Goal: Information Seeking & Learning: Learn about a topic

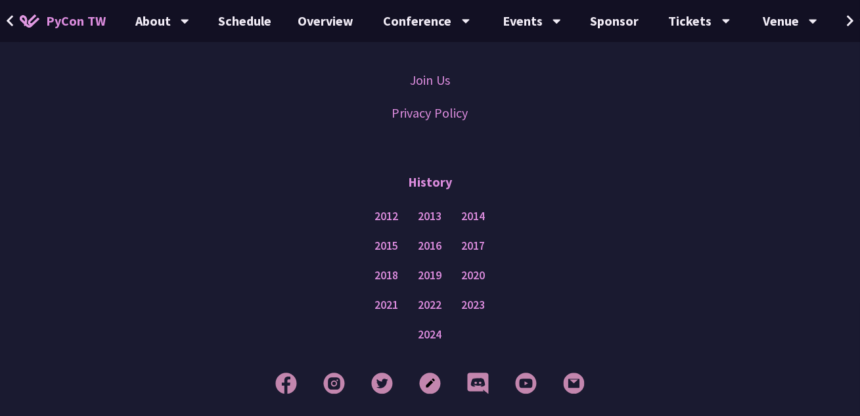
scroll to position [3555, 0]
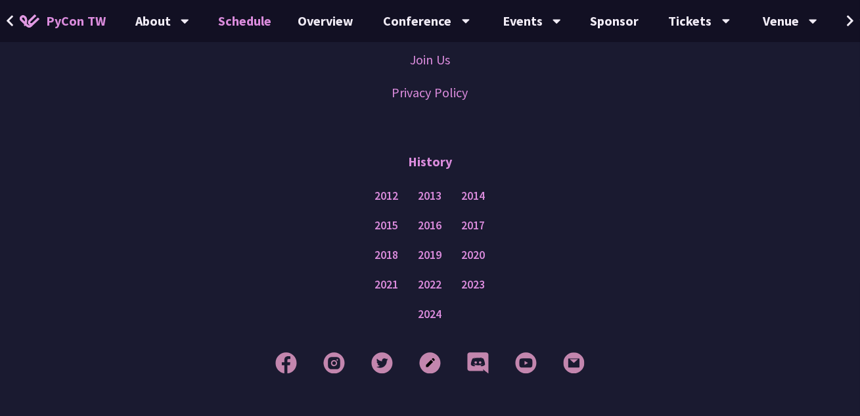
click at [251, 21] on link "Schedule" at bounding box center [245, 21] width 79 height 42
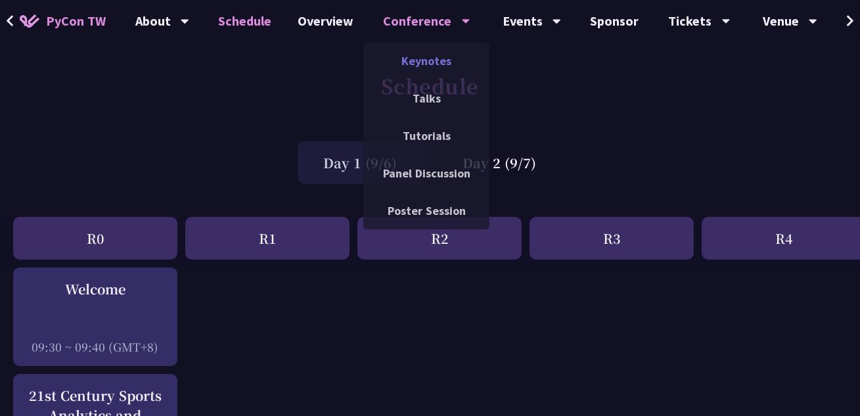
click at [425, 61] on link "Keynotes" at bounding box center [426, 60] width 126 height 31
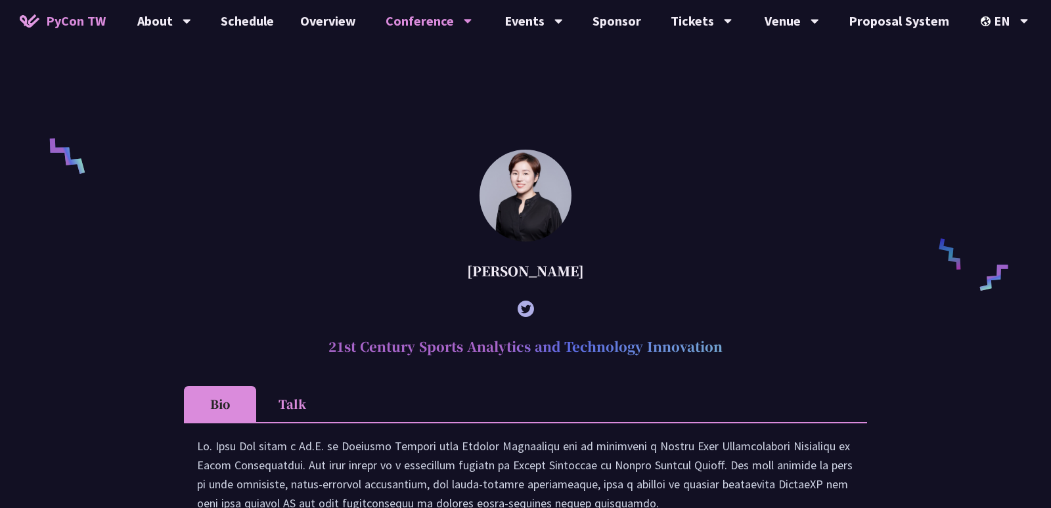
scroll to position [872, 0]
click at [859, 20] on div "EN" at bounding box center [1005, 21] width 48 height 42
click at [859, 108] on div "中文" at bounding box center [1004, 98] width 79 height 31
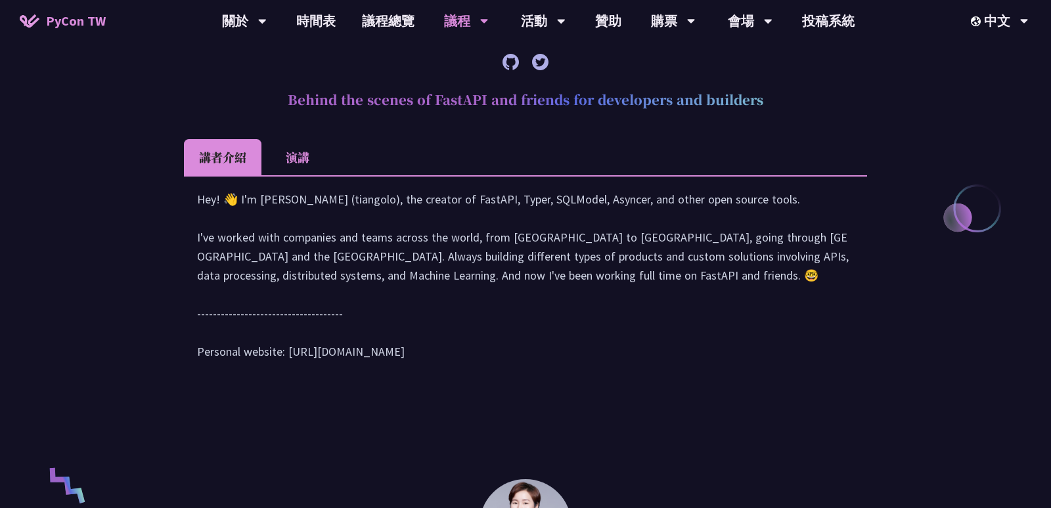
scroll to position [550, 0]
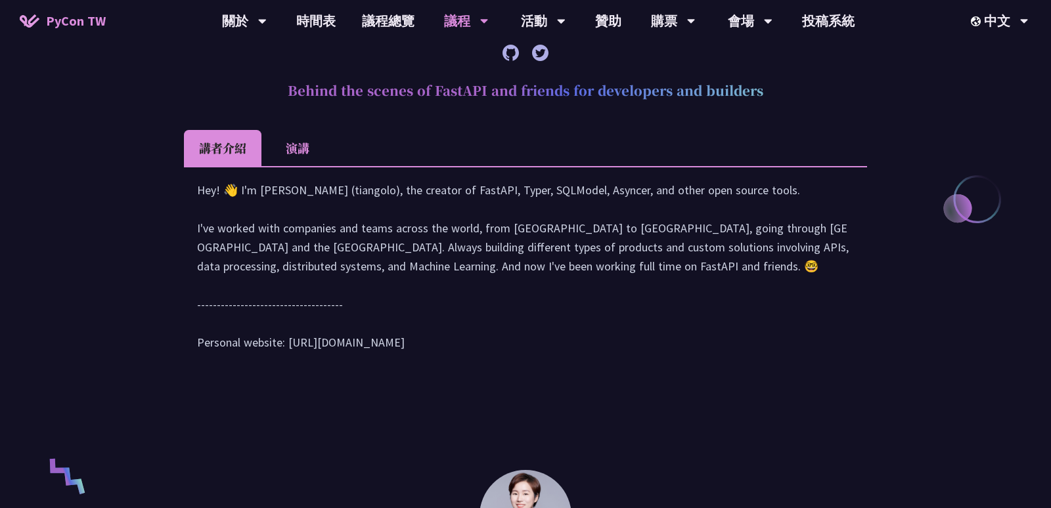
click at [305, 150] on li "演講" at bounding box center [297, 148] width 72 height 36
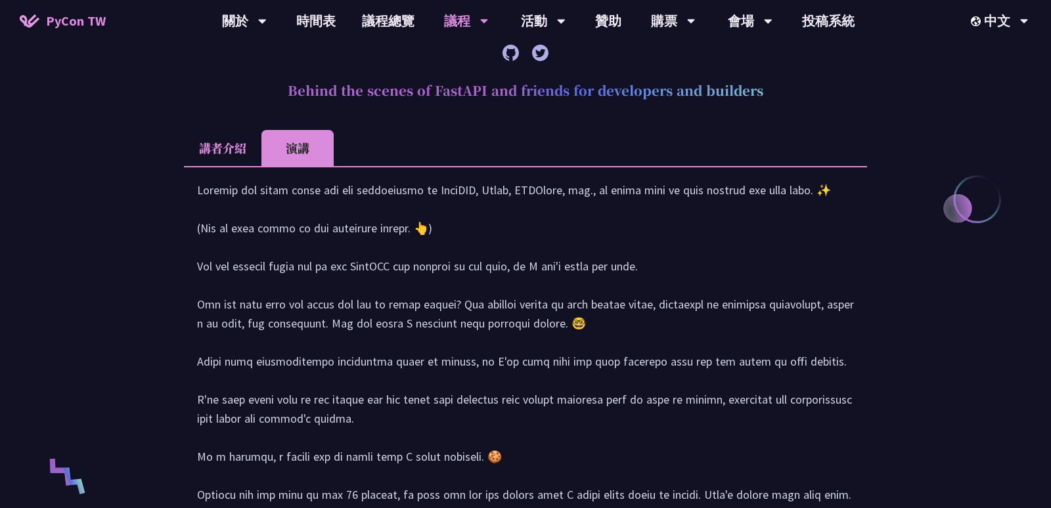
click at [251, 152] on li "講者介紹" at bounding box center [223, 148] width 78 height 36
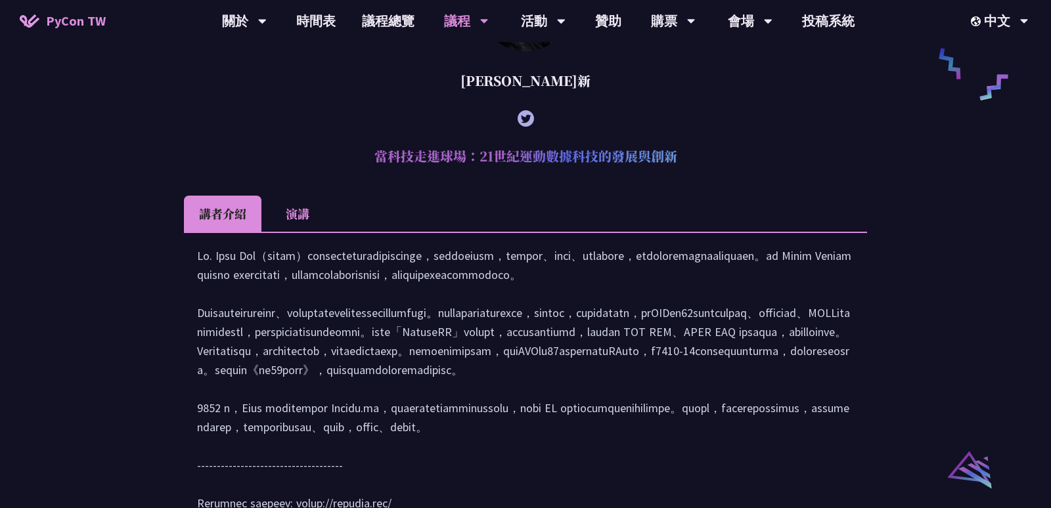
scroll to position [1060, 0]
click at [526, 127] on icon at bounding box center [526, 119] width 16 height 16
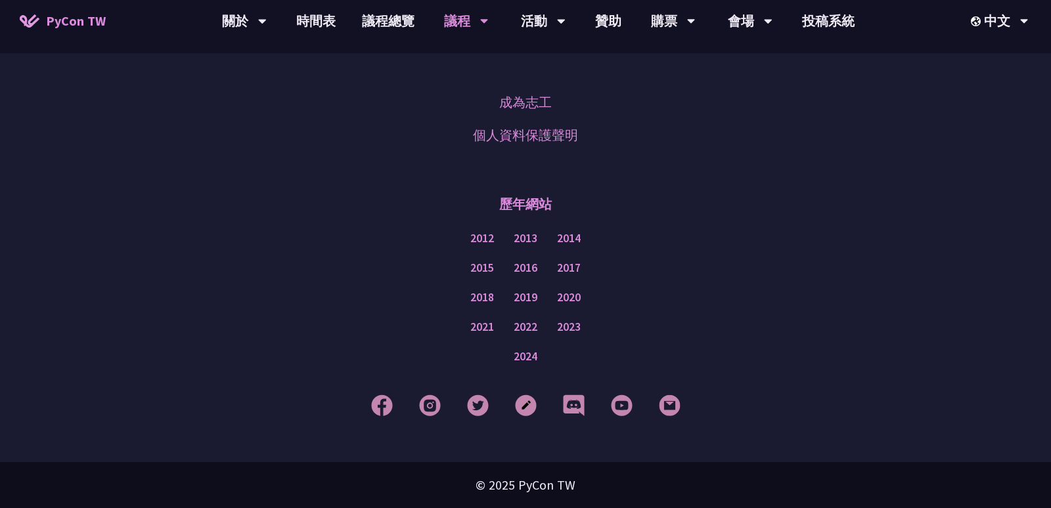
scroll to position [2264, 0]
click at [407, 20] on link "議程總覽" at bounding box center [388, 21] width 79 height 42
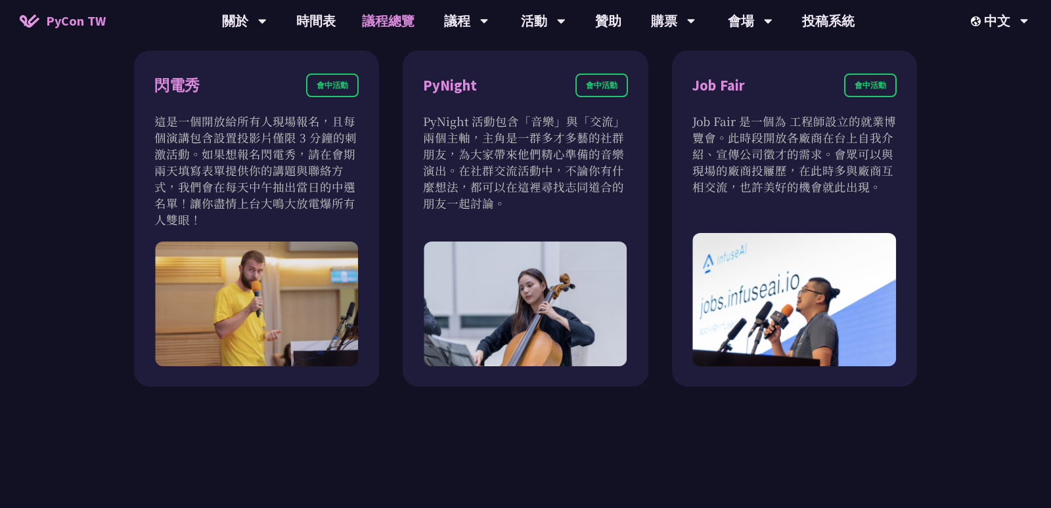
scroll to position [1114, 0]
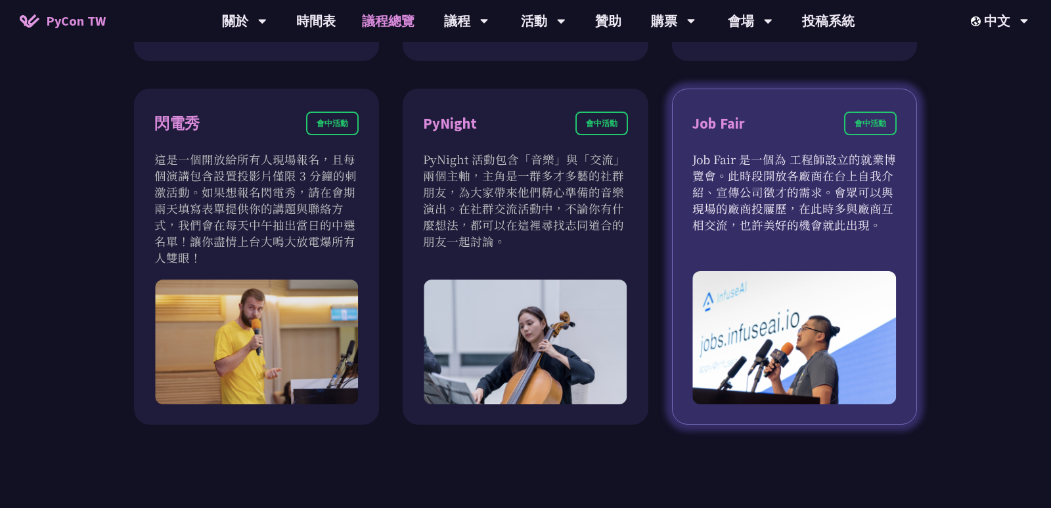
click at [859, 145] on div "Job Fair 會中活動" at bounding box center [794, 131] width 204 height 39
click at [859, 122] on div "會中活動" at bounding box center [870, 124] width 53 height 24
click at [720, 132] on div "Job Fair" at bounding box center [718, 123] width 53 height 23
